Goal: Use online tool/utility: Use online tool/utility

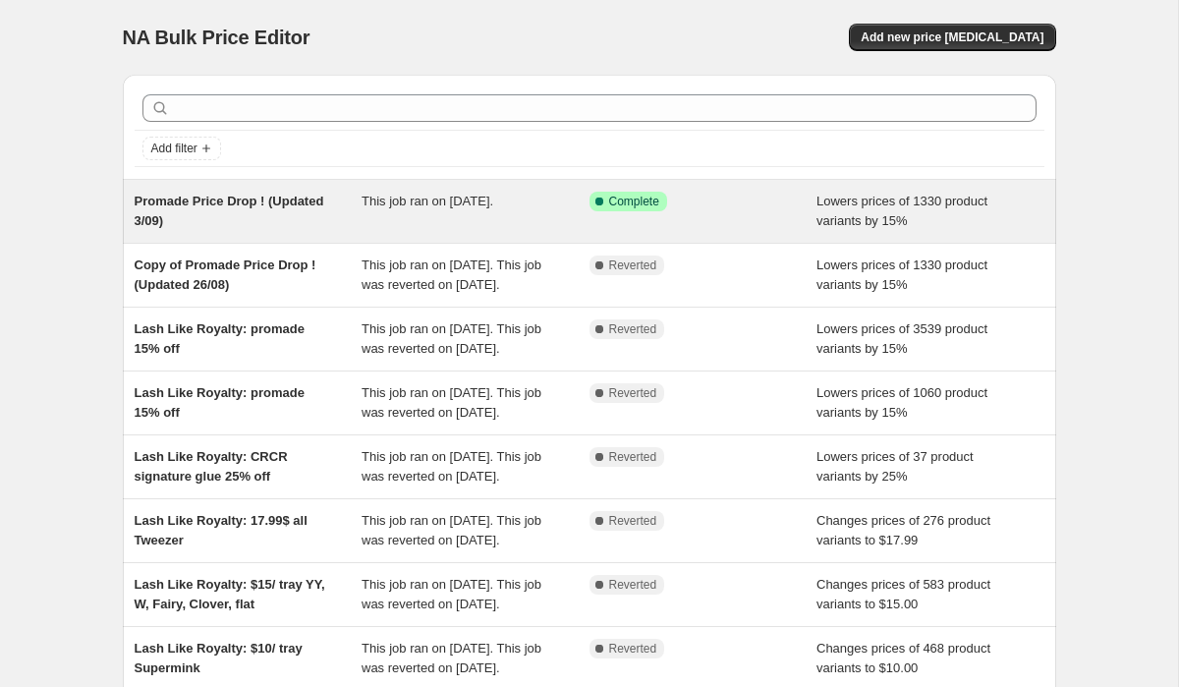
click at [534, 211] on div "This job ran on [DATE]." at bounding box center [476, 211] width 228 height 39
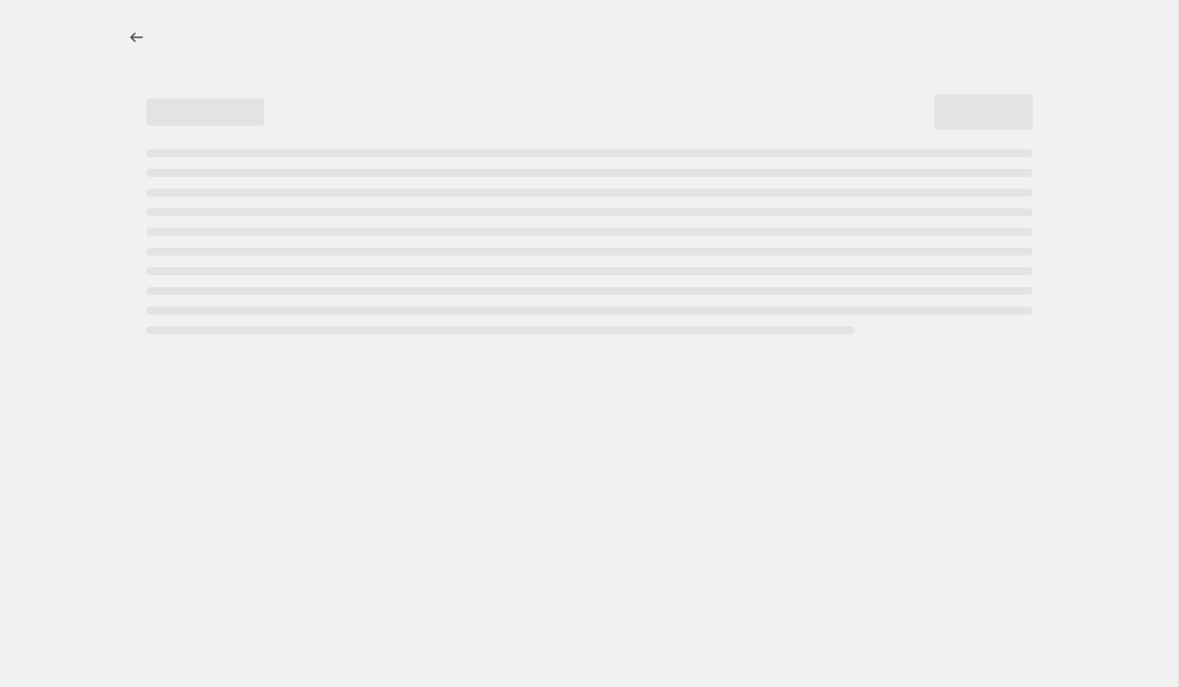
select select "percentage"
select select "collection"
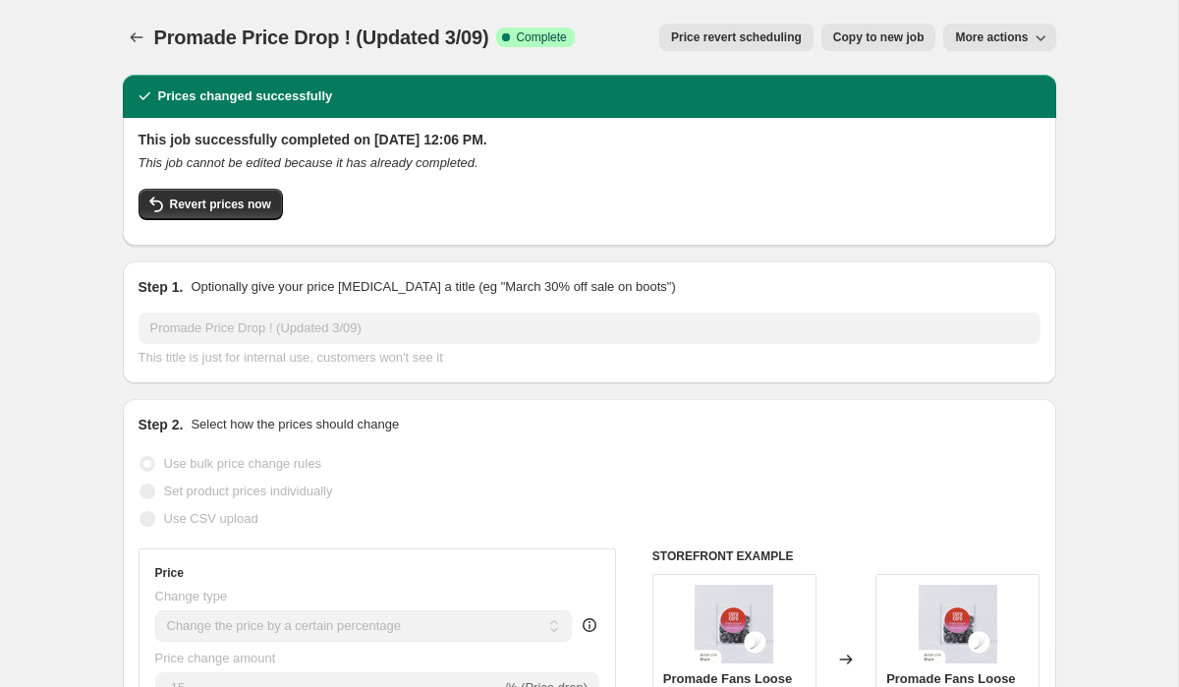
click at [260, 204] on span "Revert prices now" at bounding box center [220, 205] width 101 height 16
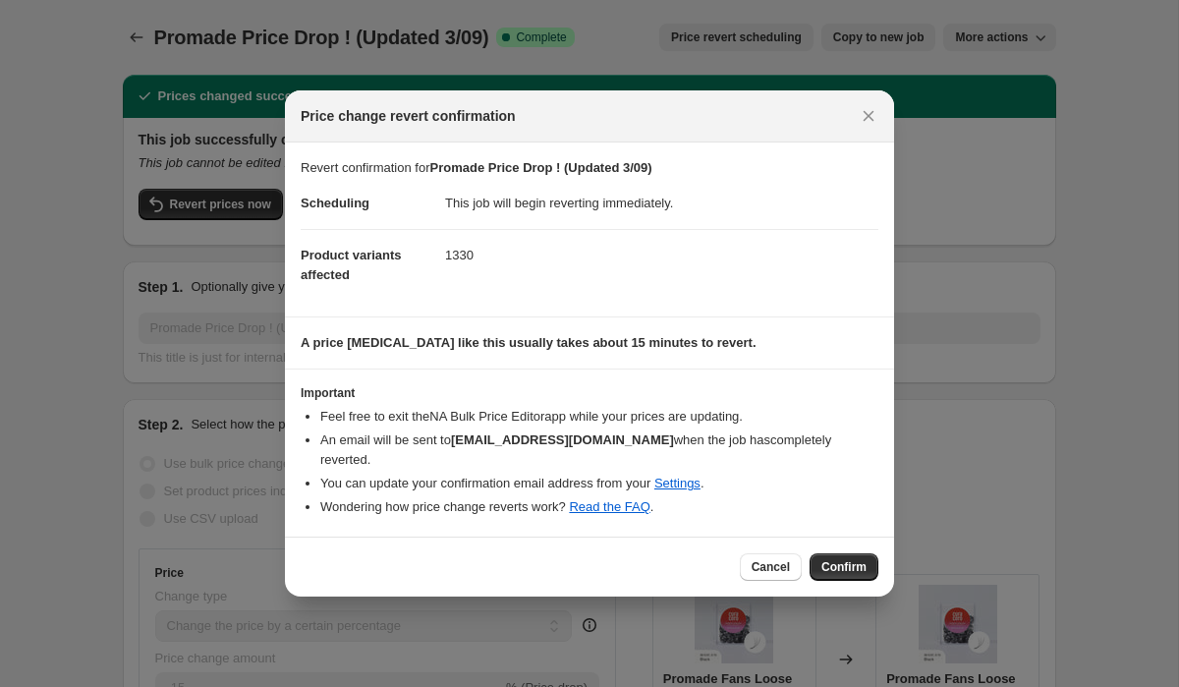
click at [835, 566] on button "Confirm" at bounding box center [844, 567] width 69 height 28
